Goal: Task Accomplishment & Management: Use online tool/utility

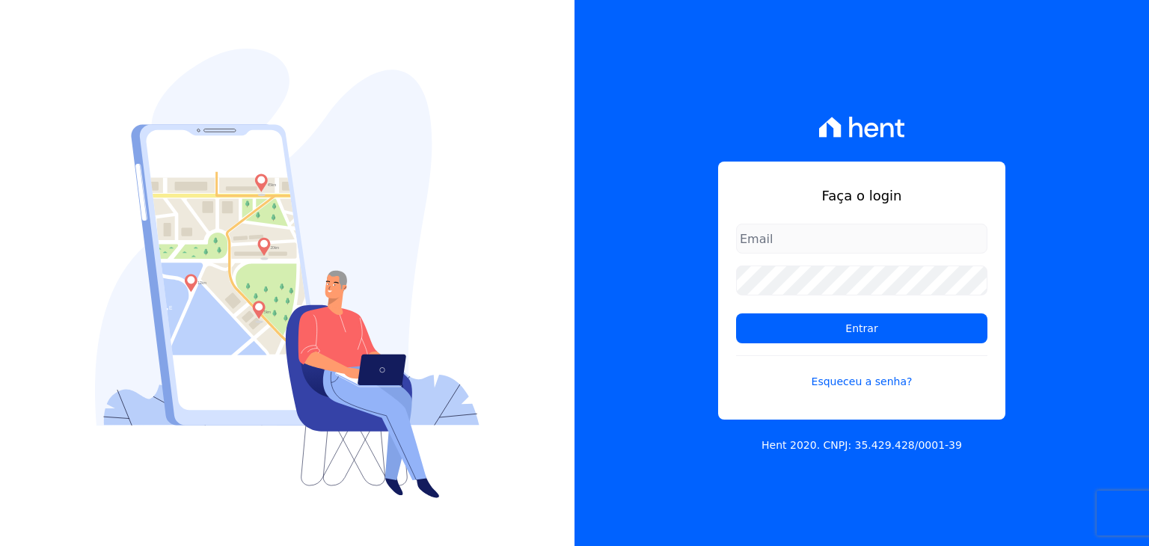
type input "kelly.silva@construtoramgtec.com.br"
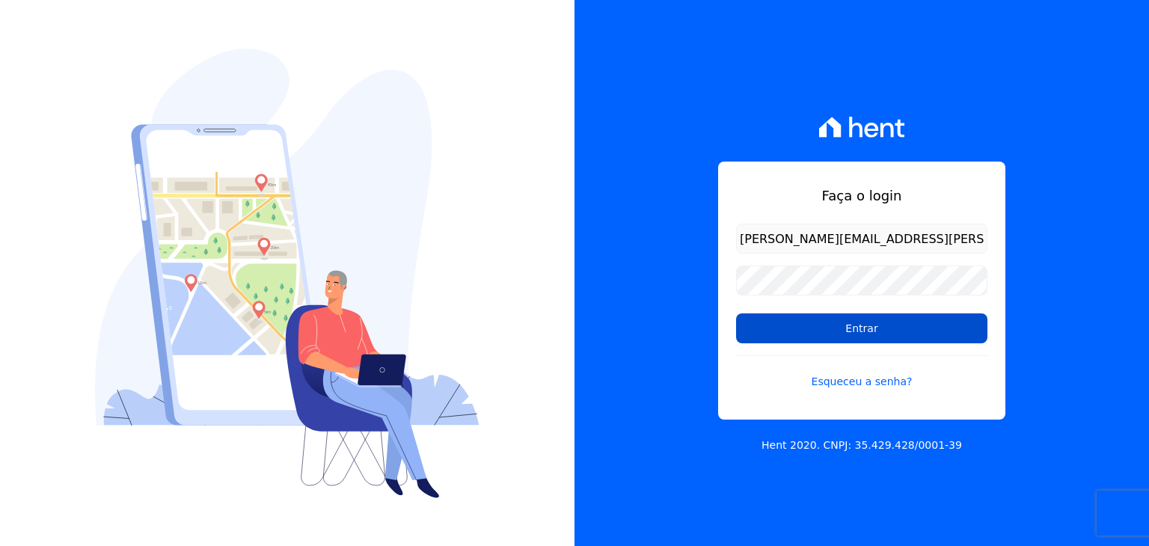
click at [831, 326] on input "Entrar" at bounding box center [861, 328] width 251 height 30
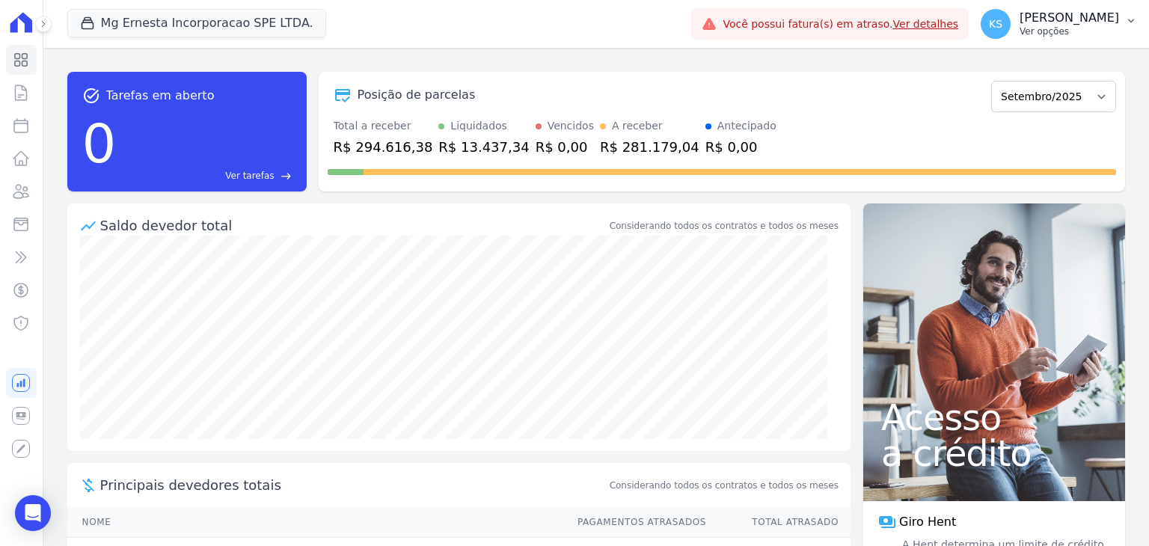
click at [1082, 25] on p "Ver opções" at bounding box center [1068, 31] width 99 height 12
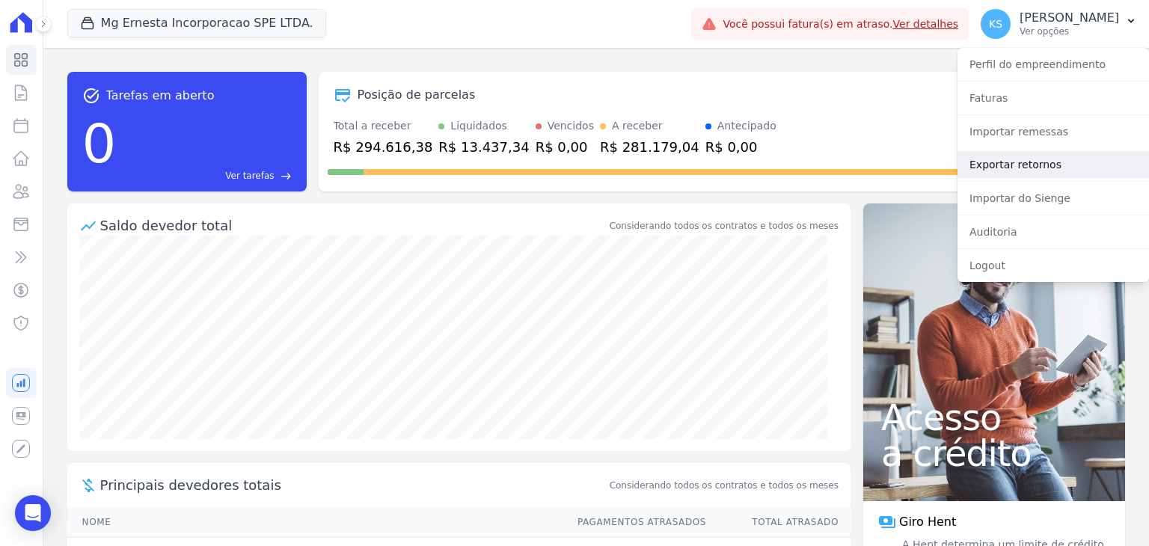
click at [1039, 165] on link "Exportar retornos" at bounding box center [1052, 164] width 191 height 27
